Goal: Check status

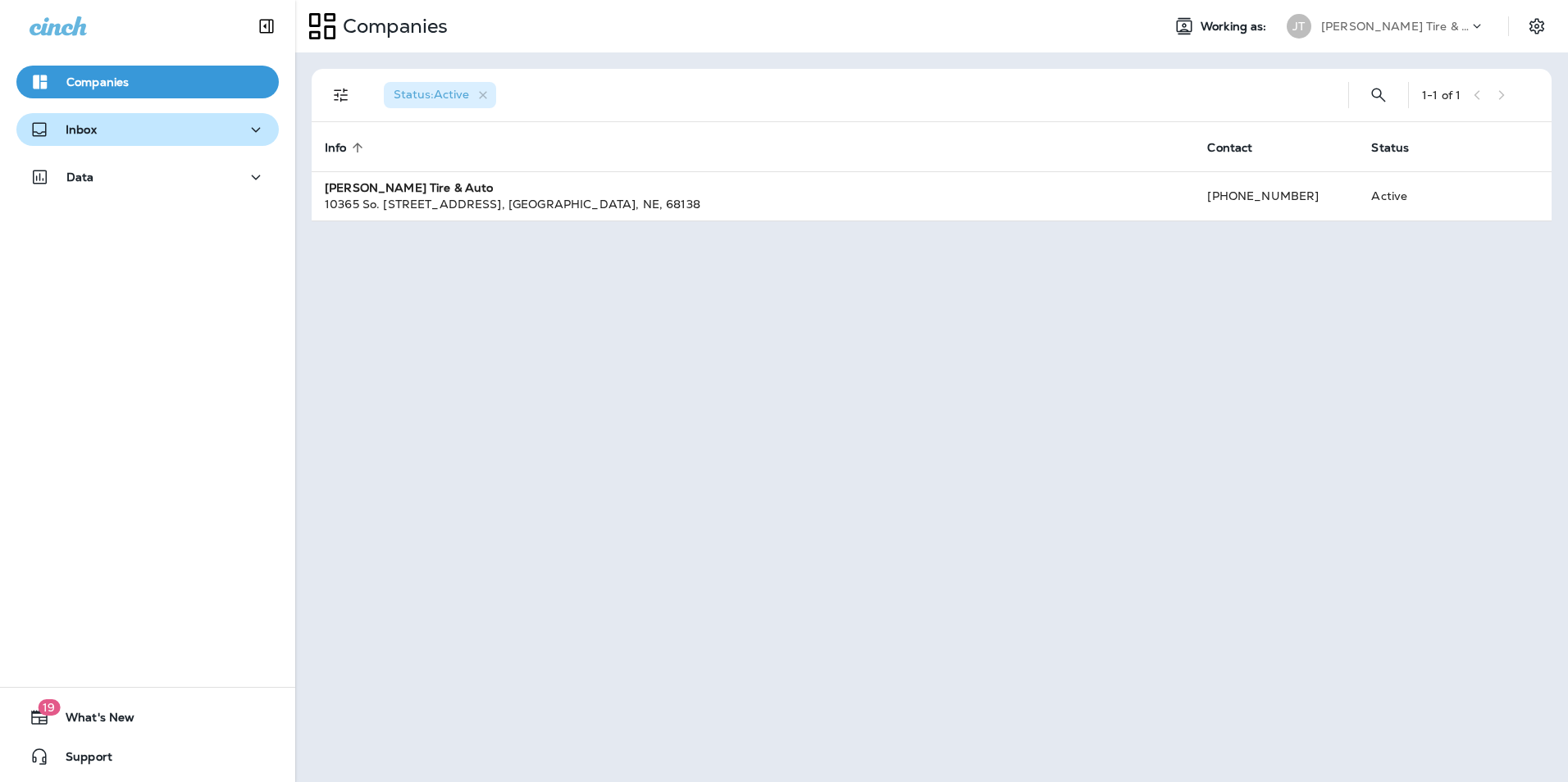
click at [104, 135] on div "Inbox" at bounding box center [147, 130] width 236 height 20
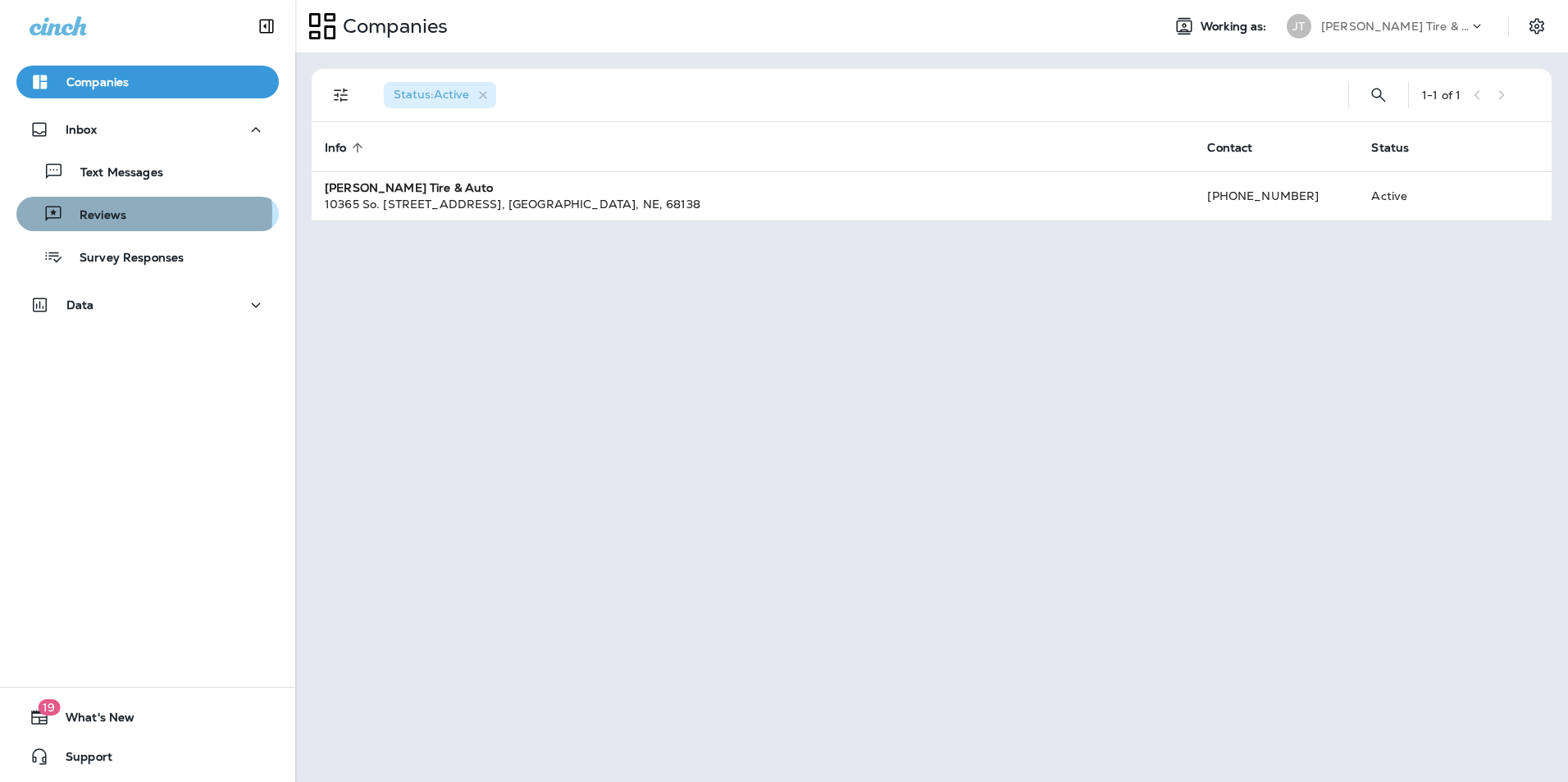
click at [102, 215] on p "Reviews" at bounding box center [95, 216] width 63 height 16
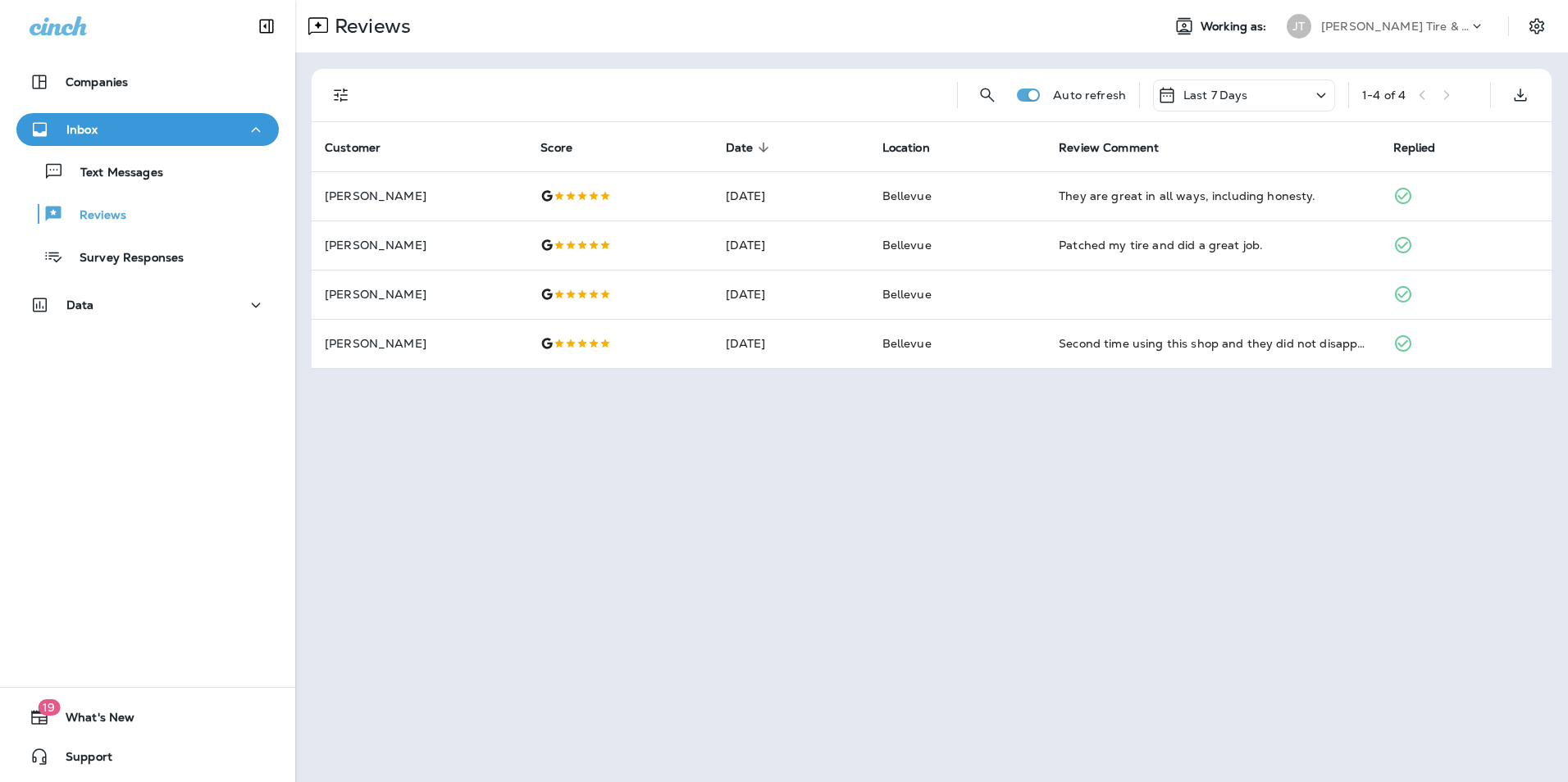
click at [1306, 97] on div "Last 7 Days" at bounding box center [1244, 96] width 182 height 32
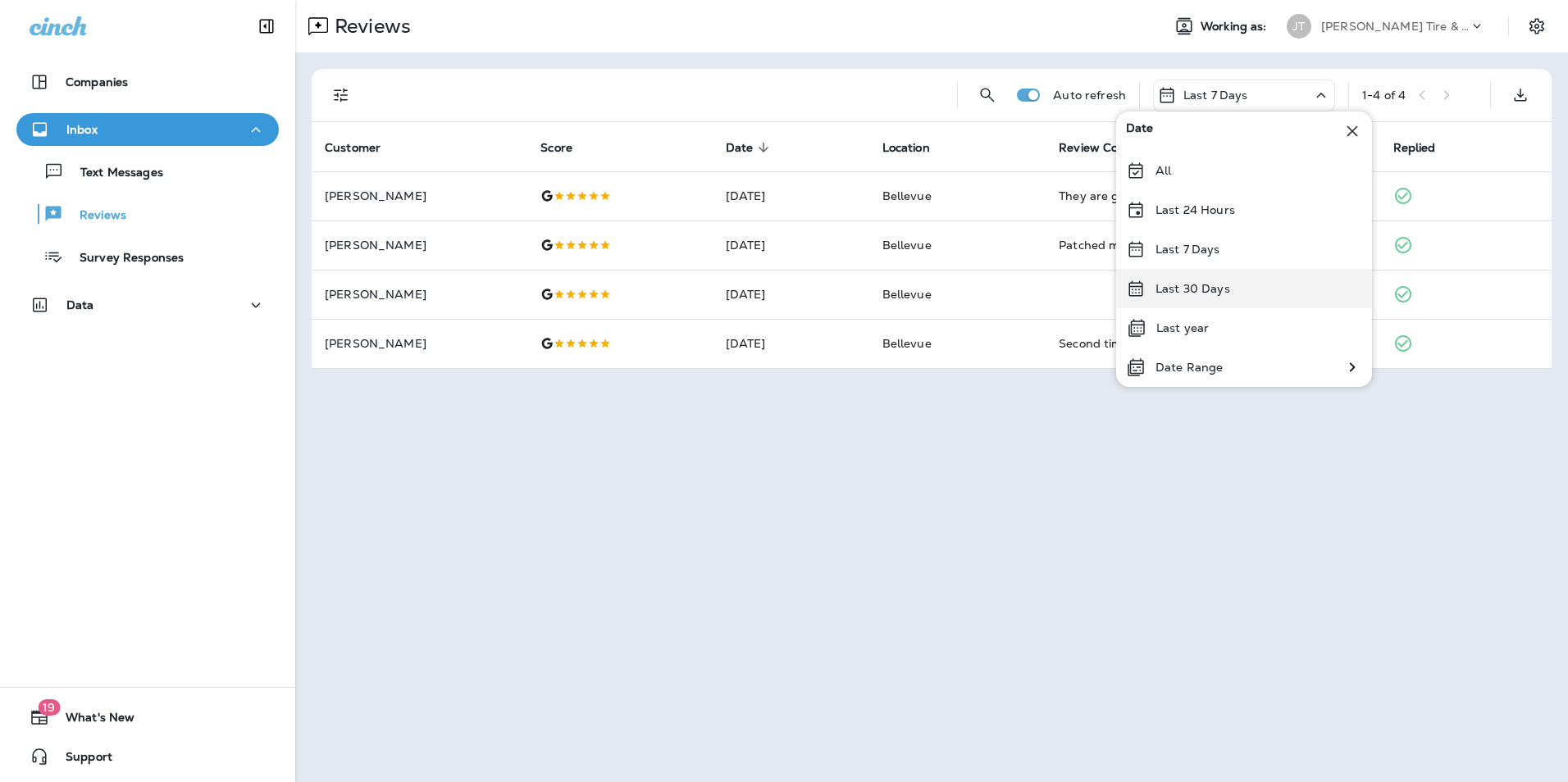
click at [1197, 284] on p "Last 30 Days" at bounding box center [1192, 289] width 74 height 13
